Goal: Task Accomplishment & Management: Complete application form

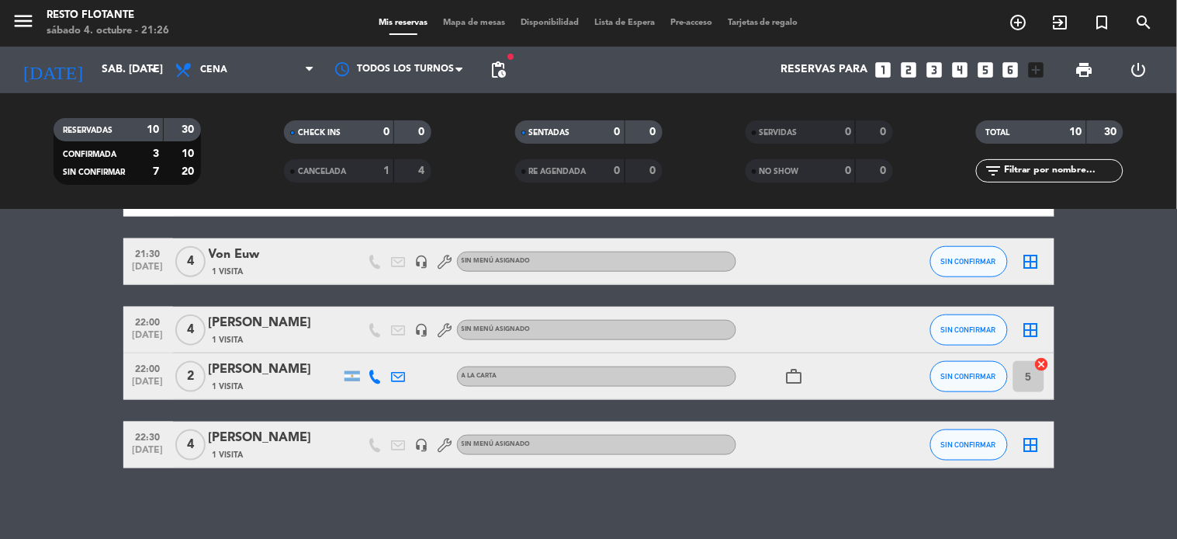
scroll to position [437, 0]
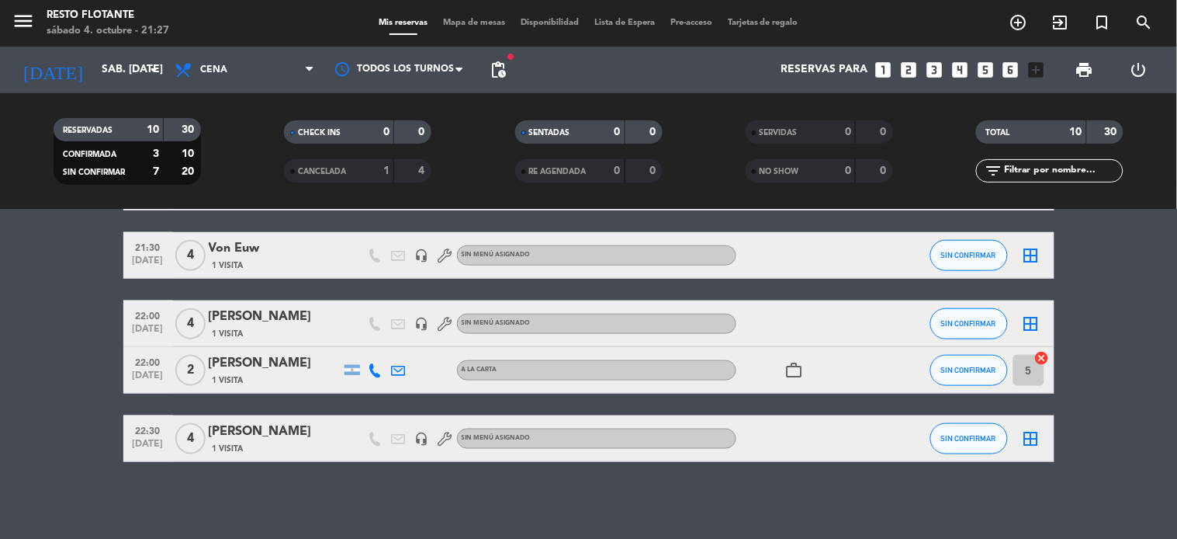
click at [937, 67] on icon "looks_3" at bounding box center [934, 70] width 20 height 20
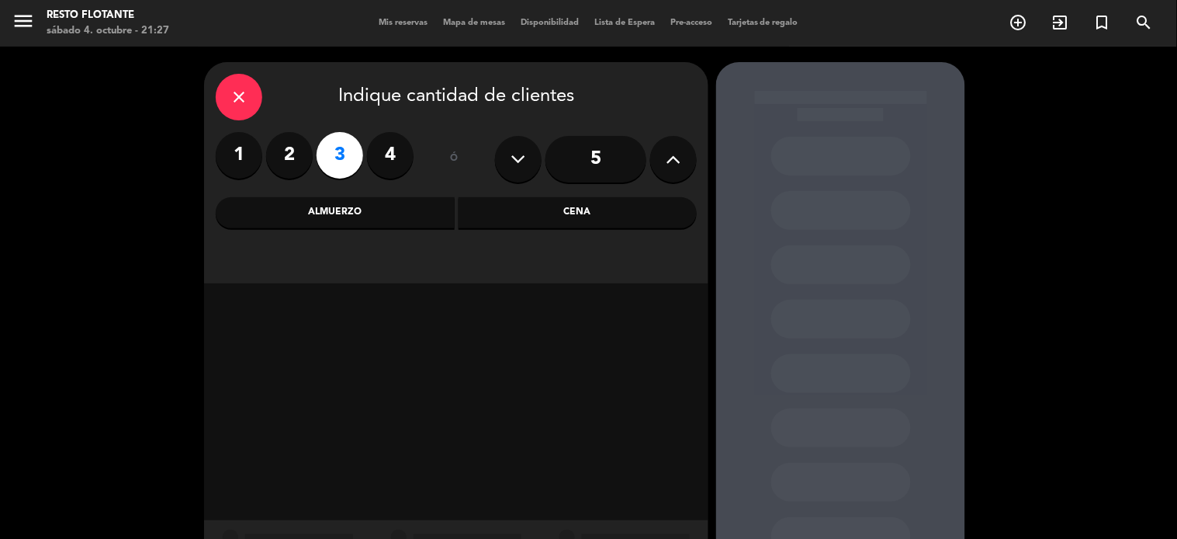
click at [595, 216] on div "Cena" at bounding box center [578, 212] width 239 height 31
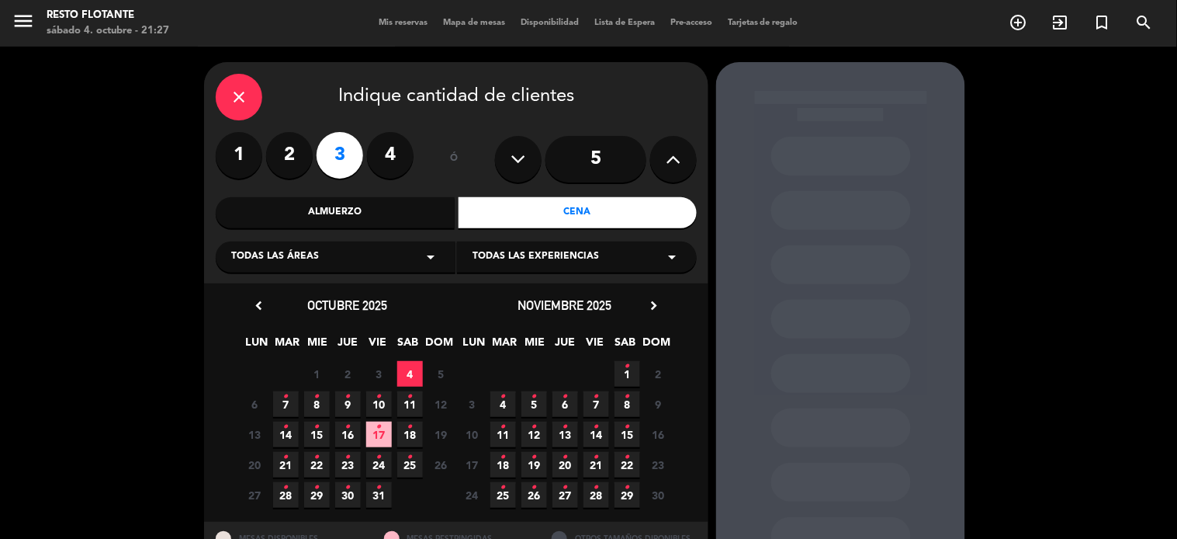
click at [406, 377] on span "4" at bounding box center [410, 374] width 26 height 26
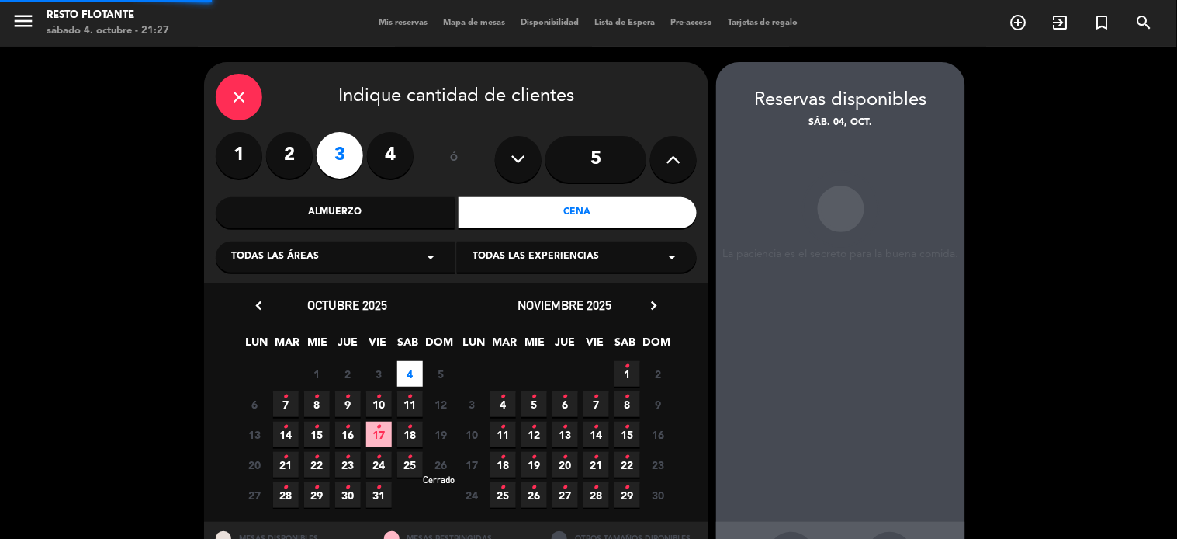
scroll to position [62, 0]
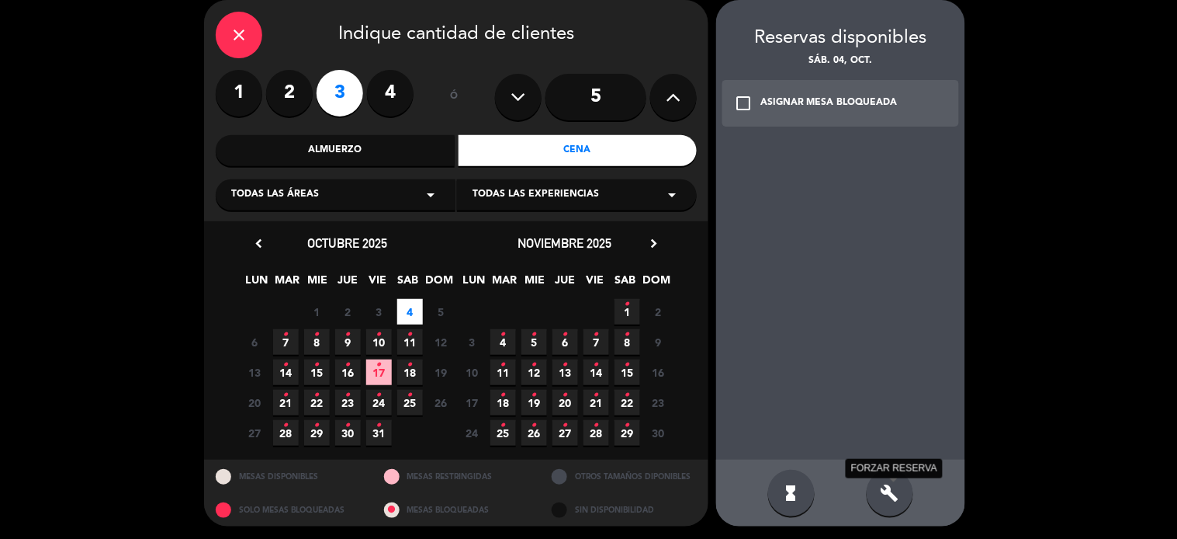
click at [891, 495] on icon "build" at bounding box center [890, 493] width 19 height 19
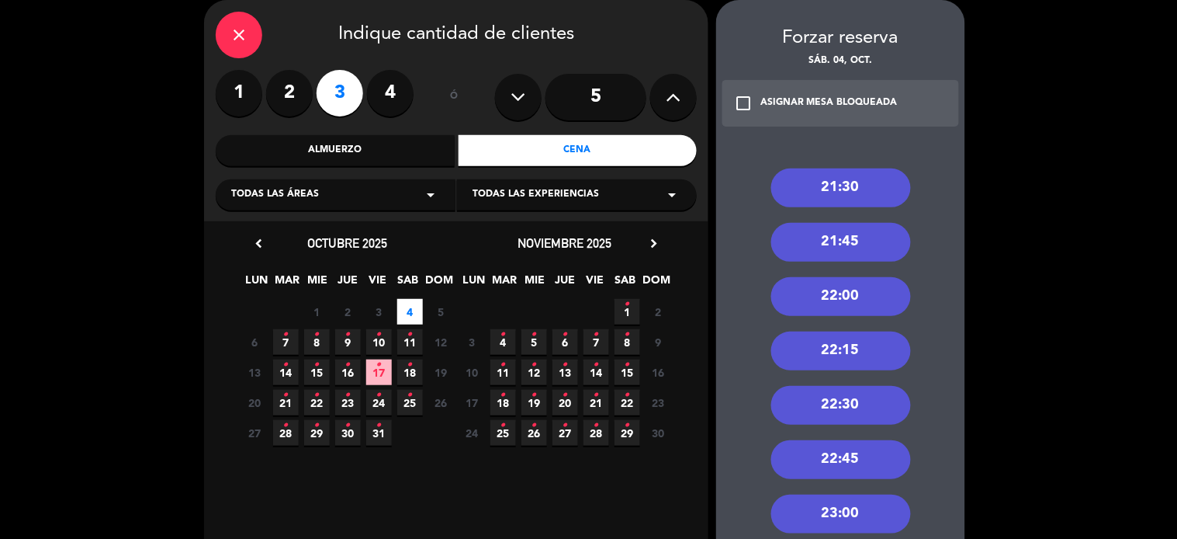
click at [846, 296] on div "22:00" at bounding box center [842, 296] width 140 height 39
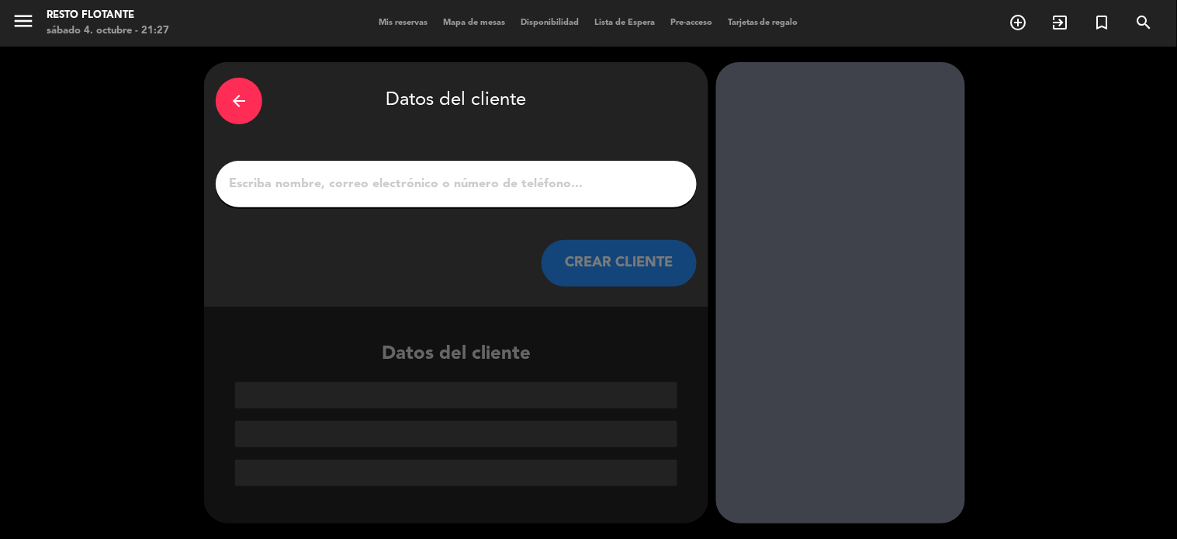
scroll to position [0, 0]
click at [601, 179] on input "1" at bounding box center [456, 184] width 458 height 22
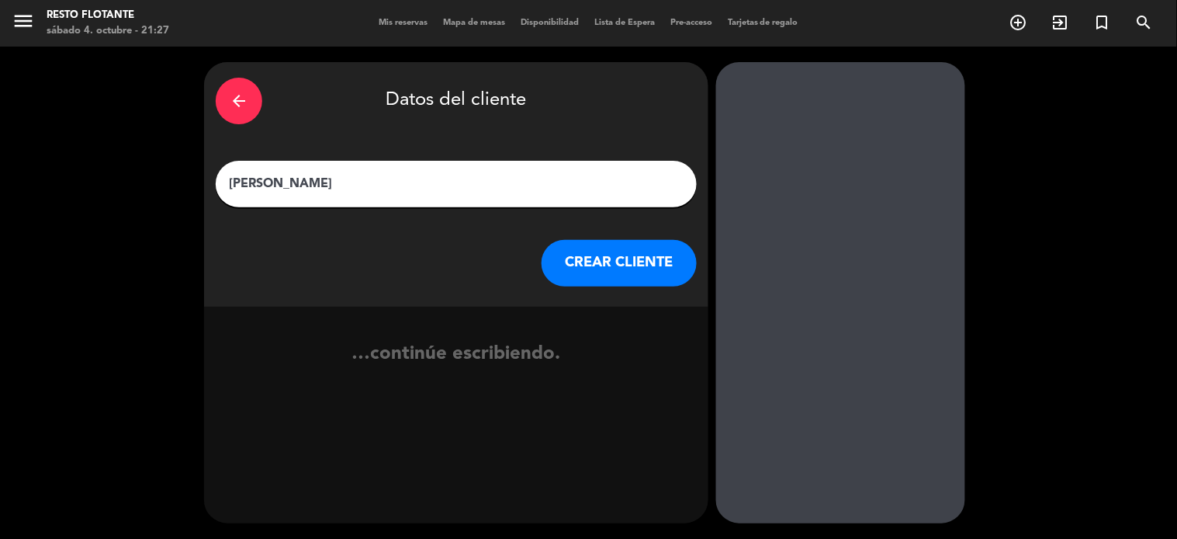
type input "[PERSON_NAME]"
click at [585, 251] on button "CREAR CLIENTE" at bounding box center [619, 263] width 155 height 47
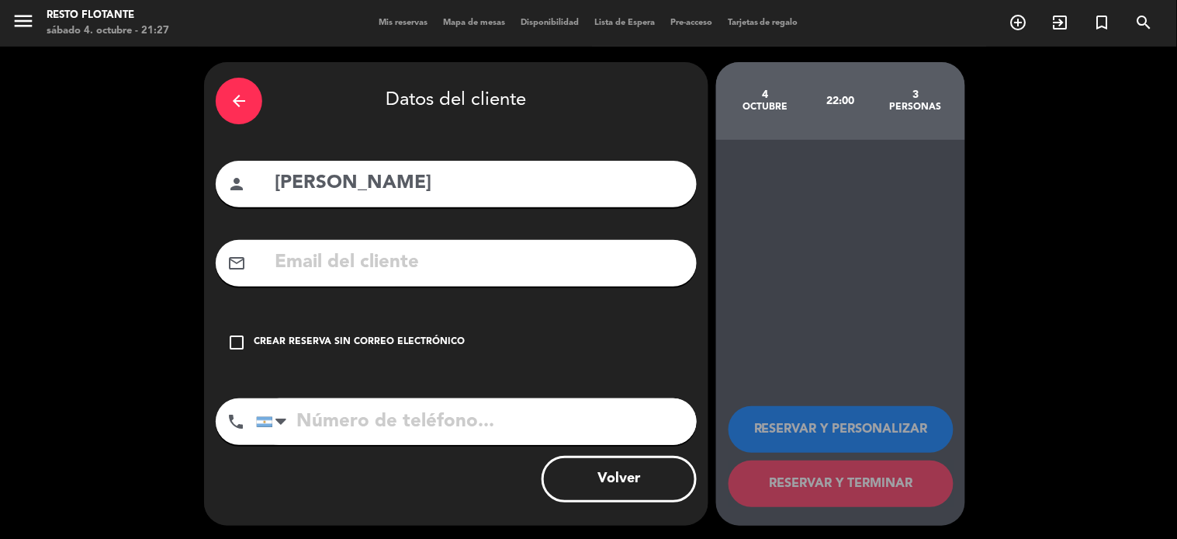
click at [433, 335] on div "Crear reserva sin correo electrónico" at bounding box center [359, 343] width 211 height 16
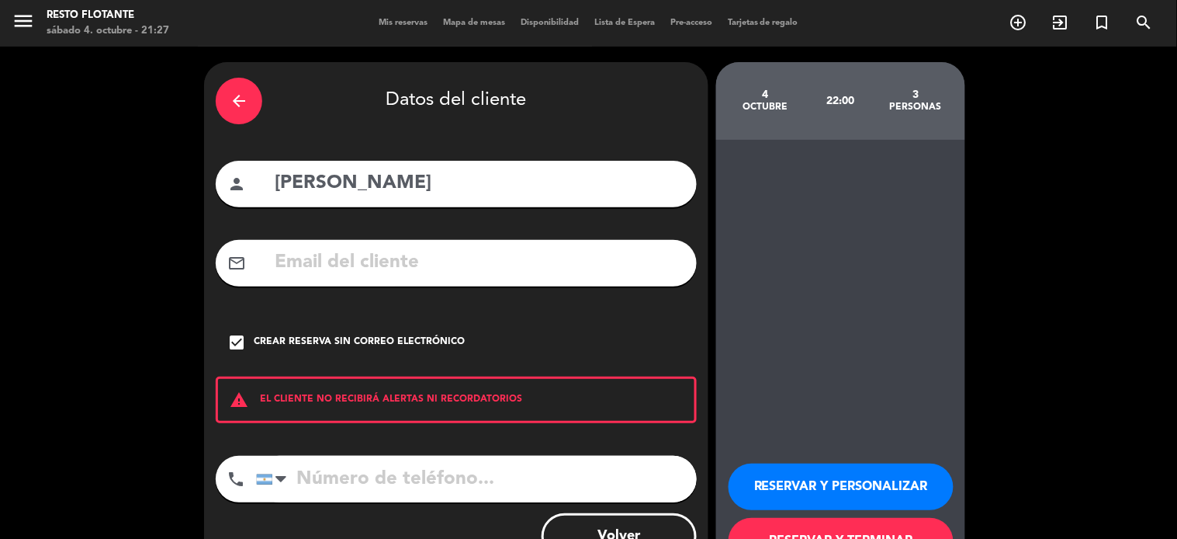
scroll to position [59, 0]
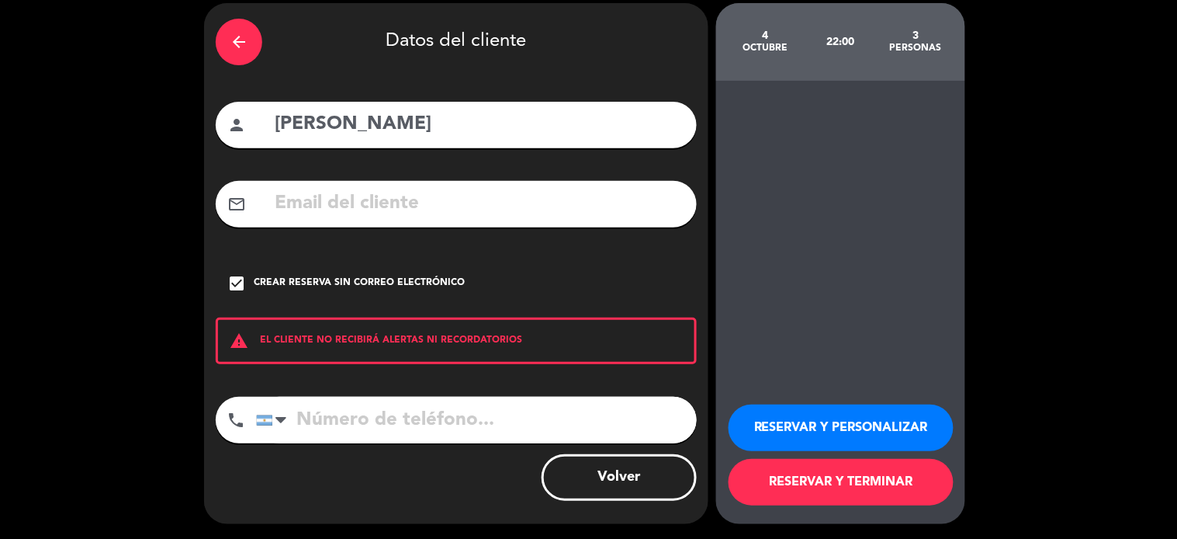
click at [893, 474] on button "RESERVAR Y TERMINAR" at bounding box center [841, 482] width 225 height 47
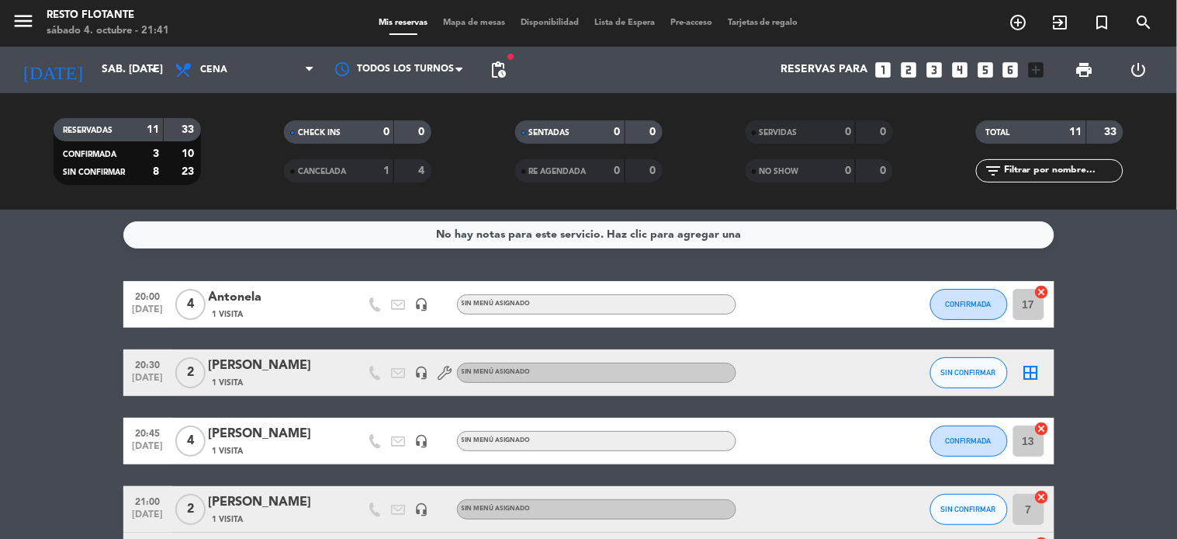
click at [917, 70] on icon "looks_two" at bounding box center [909, 70] width 20 height 20
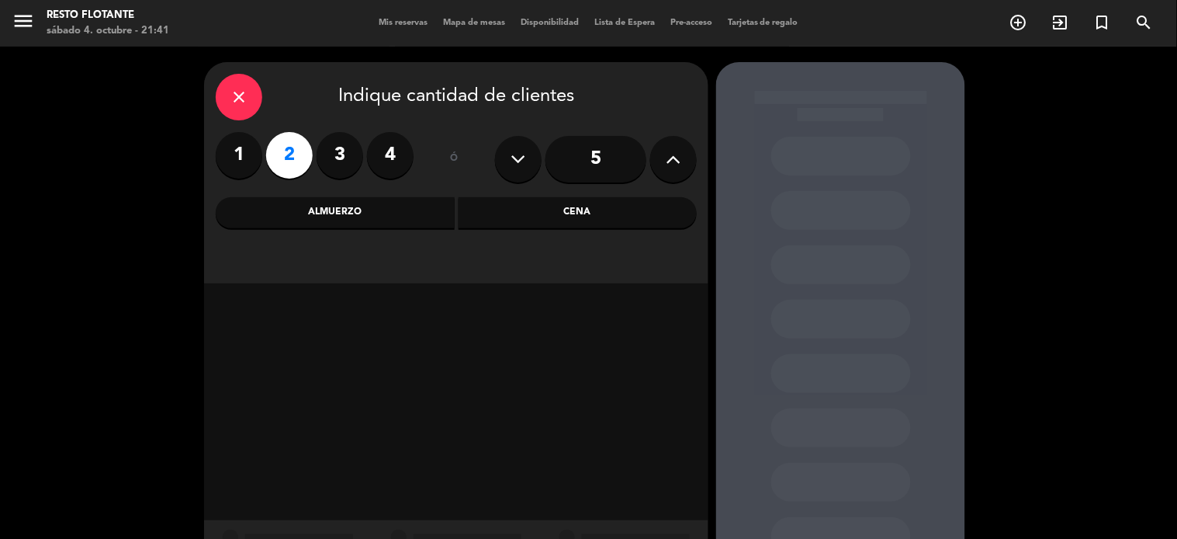
click at [550, 213] on div "Cena" at bounding box center [578, 212] width 239 height 31
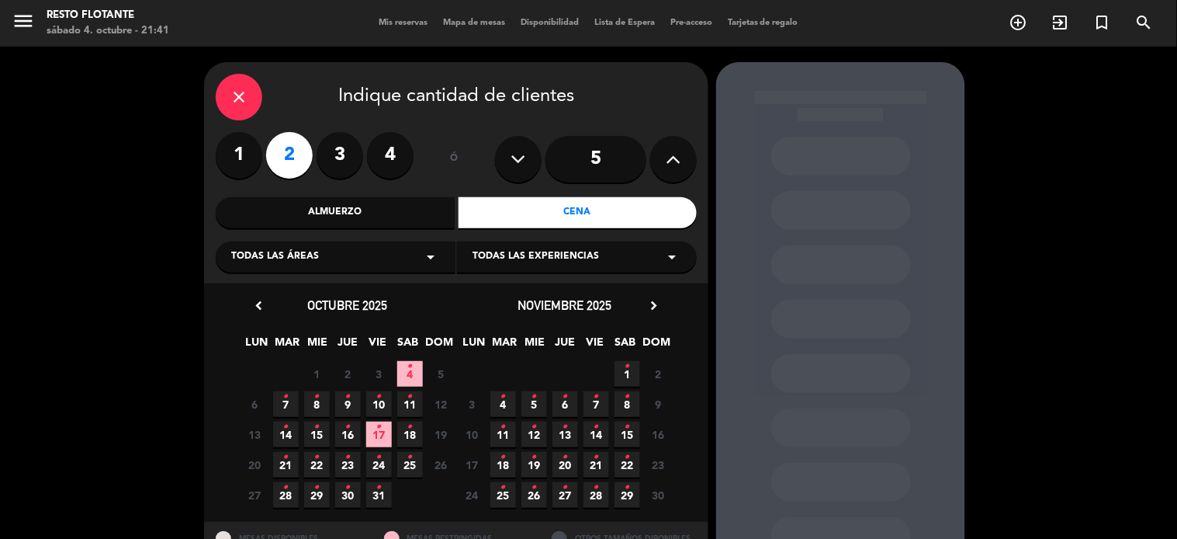
click at [400, 376] on span "4 •" at bounding box center [410, 374] width 26 height 26
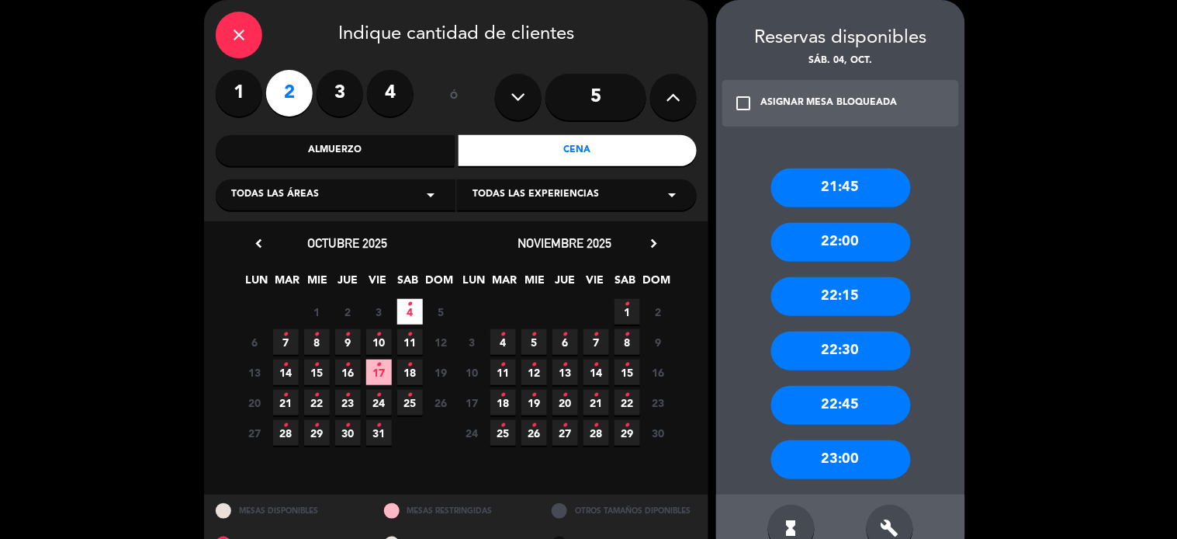
click at [844, 353] on div "22:30" at bounding box center [842, 350] width 140 height 39
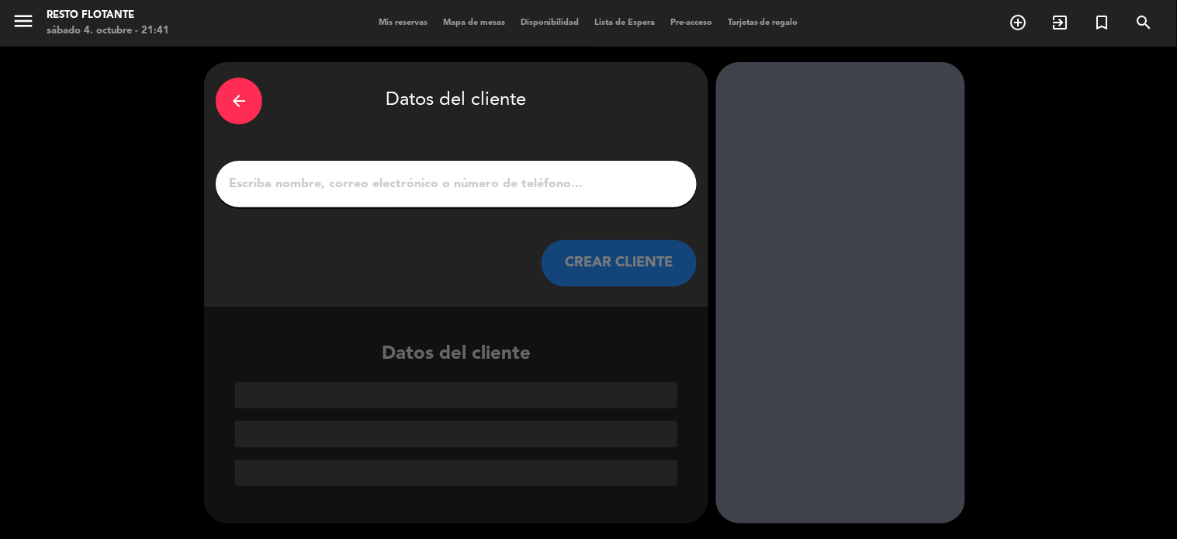
click at [307, 180] on input "1" at bounding box center [456, 184] width 458 height 22
paste input "[PERSON_NAME]"
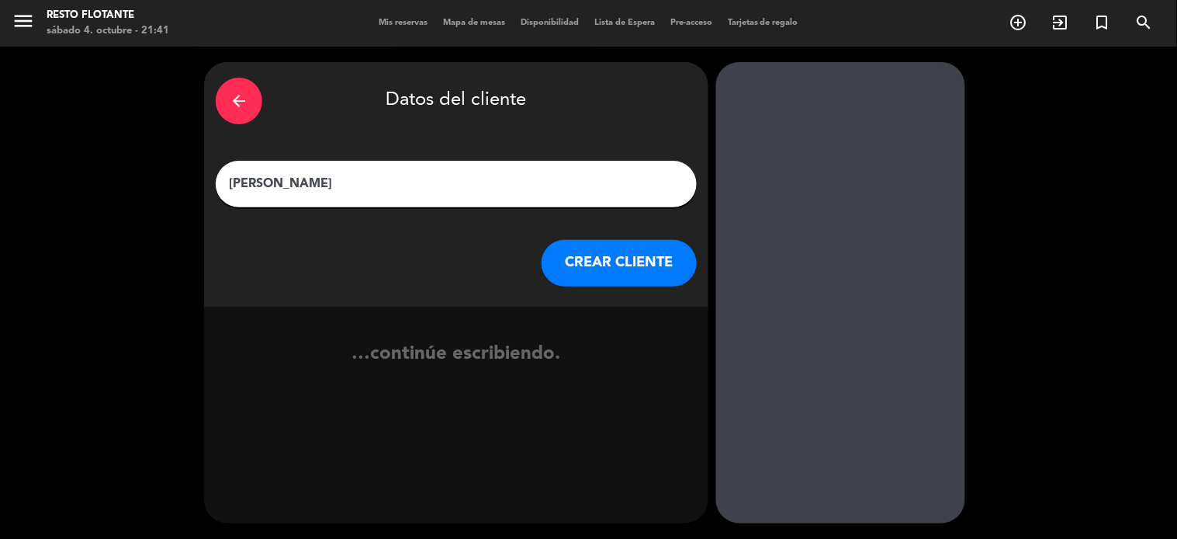
type input "[PERSON_NAME]"
click at [608, 260] on button "CREAR CLIENTE" at bounding box center [619, 263] width 155 height 47
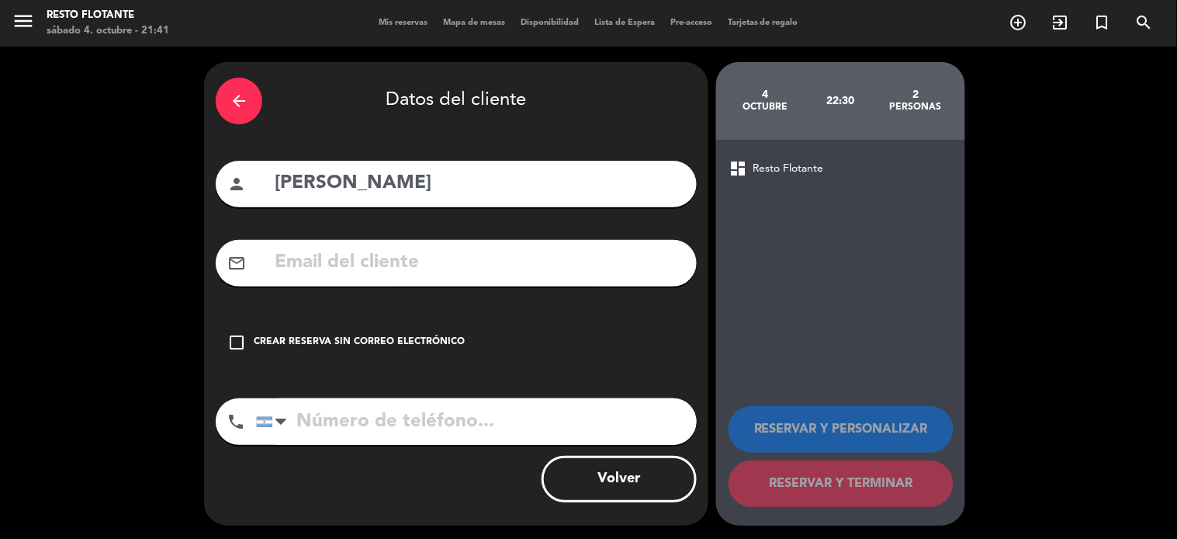
click at [417, 340] on div "Crear reserva sin correo electrónico" at bounding box center [359, 343] width 211 height 16
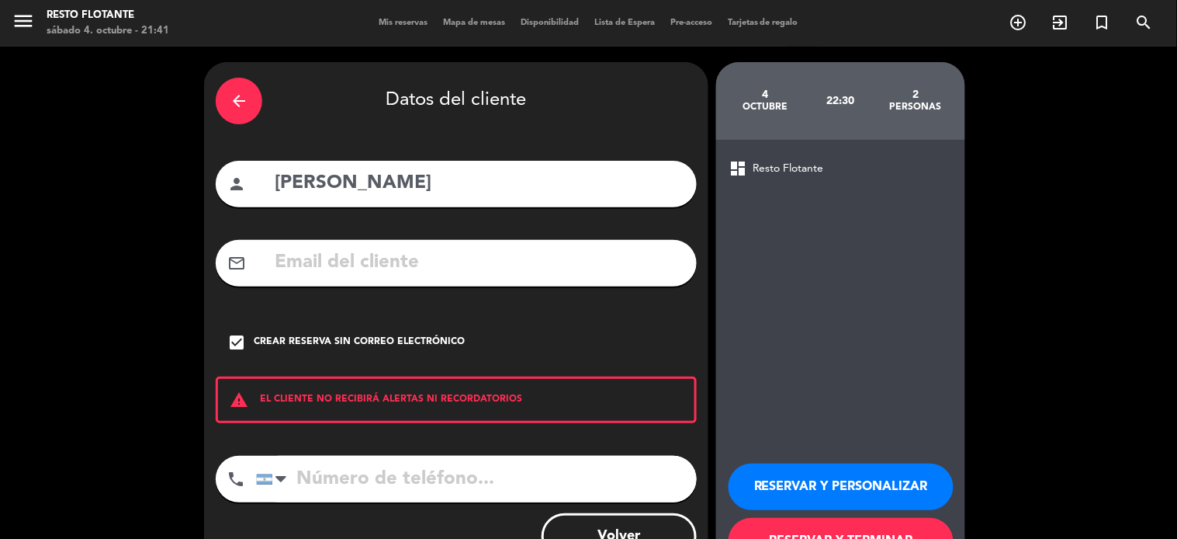
scroll to position [59, 0]
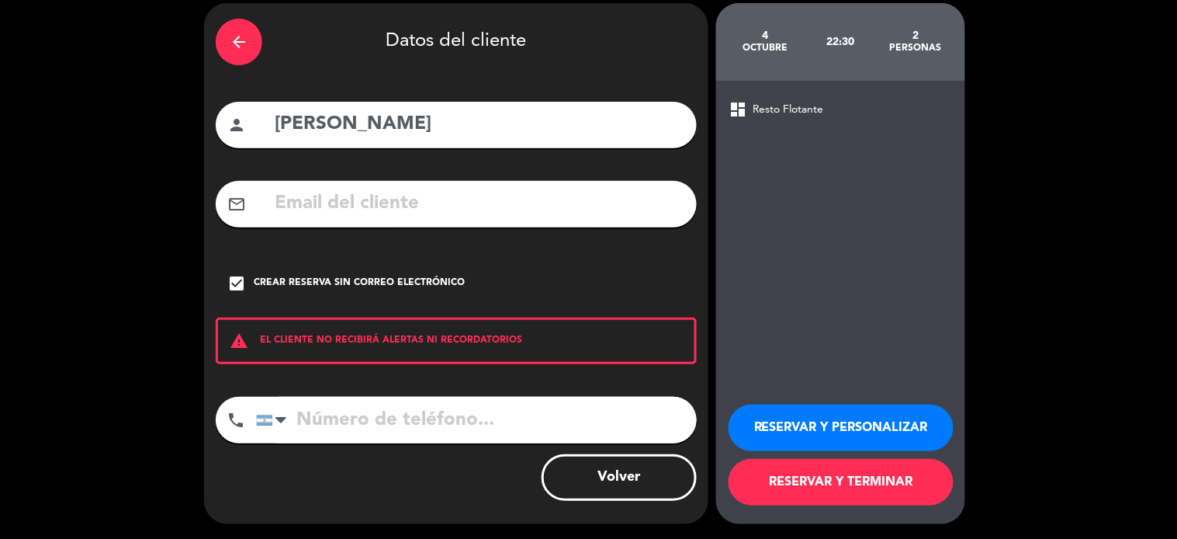
click at [836, 477] on button "RESERVAR Y TERMINAR" at bounding box center [841, 482] width 225 height 47
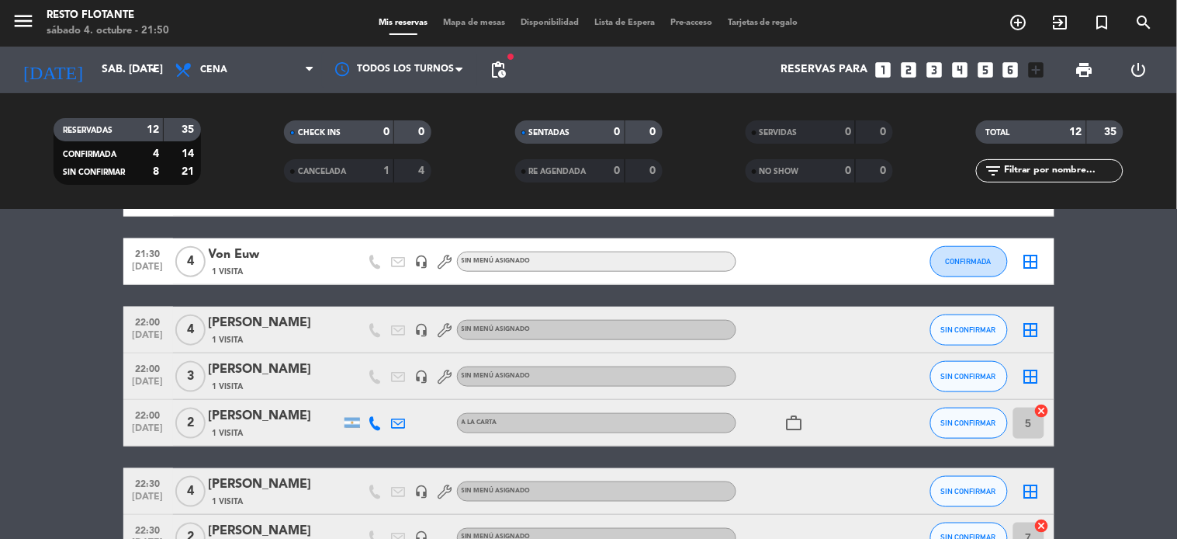
scroll to position [530, 0]
